Goal: Transaction & Acquisition: Purchase product/service

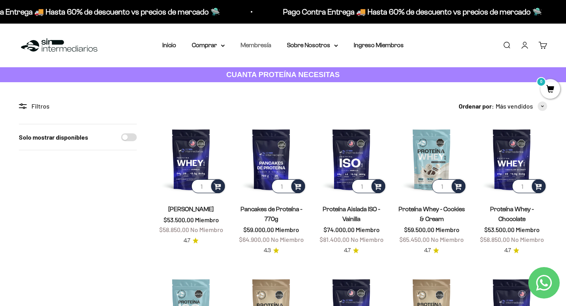
click at [261, 44] on link "Membresía" at bounding box center [255, 45] width 31 height 7
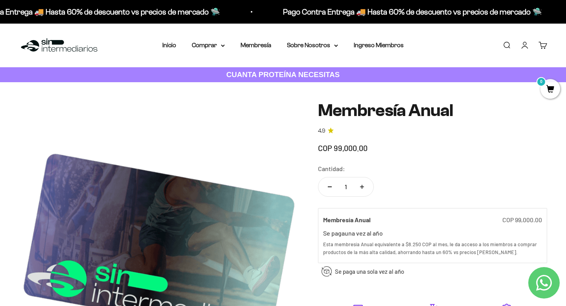
click at [37, 46] on img at bounding box center [59, 45] width 81 height 17
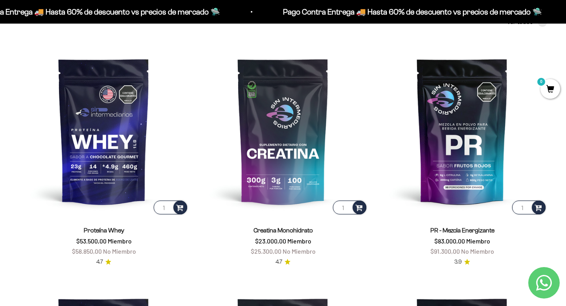
scroll to position [317, 0]
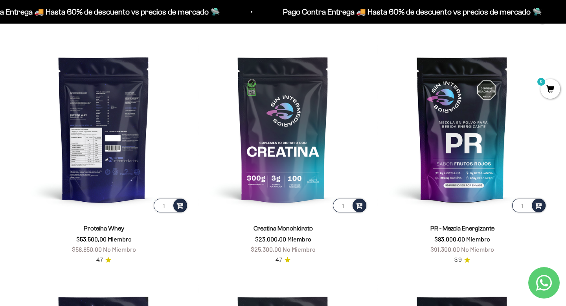
click at [113, 143] on img at bounding box center [104, 129] width 170 height 170
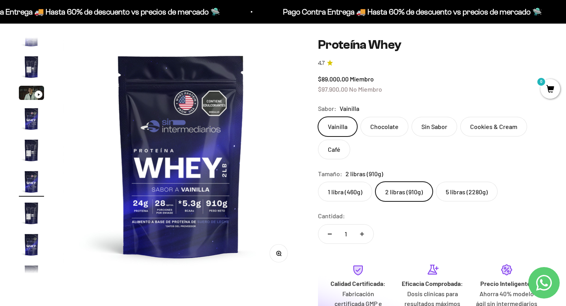
scroll to position [69, 0]
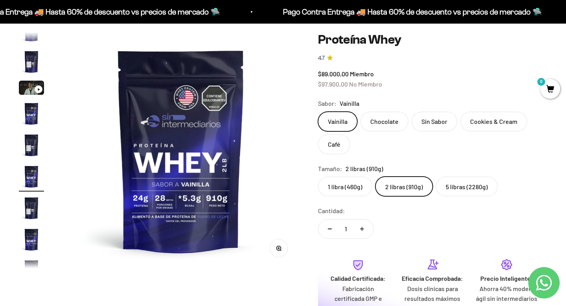
click at [462, 182] on label "5 libras (2280g)" at bounding box center [467, 186] width 62 height 20
click at [318, 176] on input "5 libras (2280g)" at bounding box center [317, 176] width 0 height 0
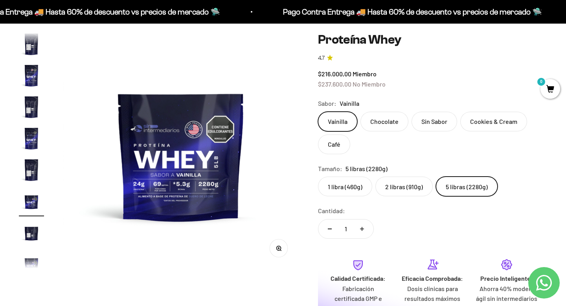
scroll to position [140, 0]
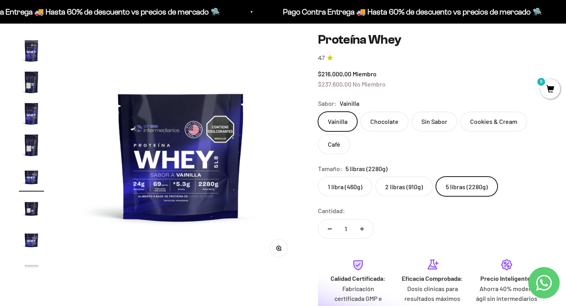
click at [409, 186] on label "2 libras (910g)" at bounding box center [403, 186] width 57 height 20
click at [318, 176] on input "2 libras (910g)" at bounding box center [317, 176] width 0 height 0
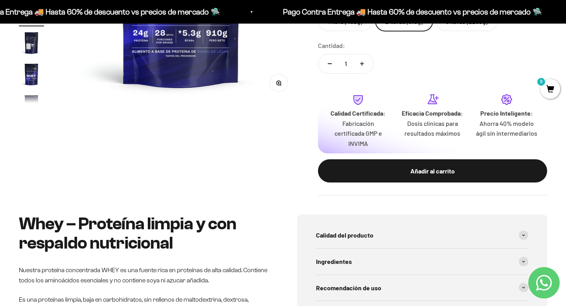
scroll to position [240, 0]
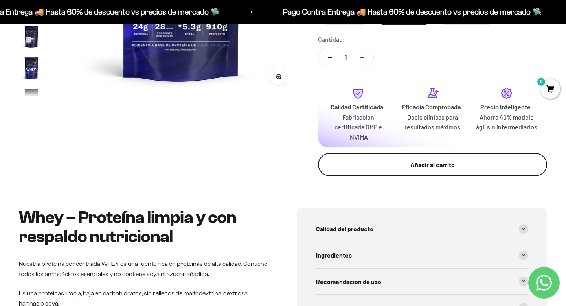
click at [421, 168] on div "Añadir al carrito" at bounding box center [432, 164] width 198 height 10
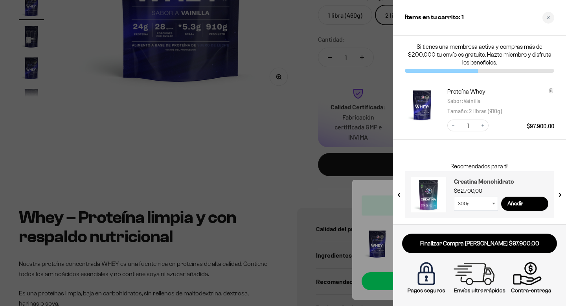
click at [460, 181] on h3 "Creatina Monohidrato" at bounding box center [501, 181] width 94 height 9
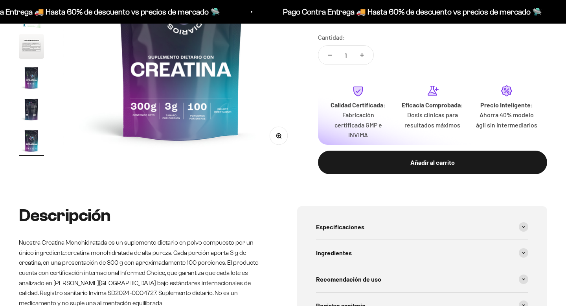
scroll to position [269, 0]
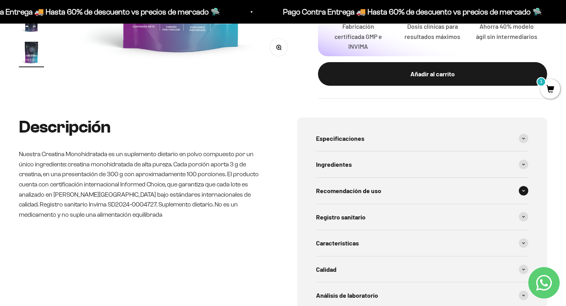
click at [520, 190] on span at bounding box center [523, 190] width 9 height 9
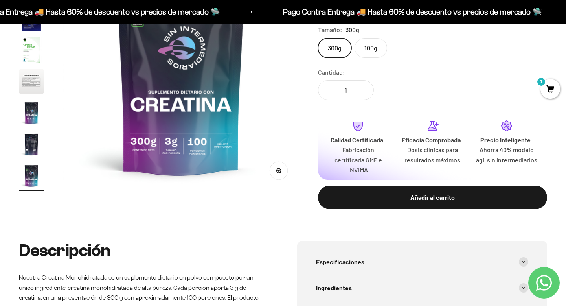
scroll to position [0, 0]
